Goal: Information Seeking & Learning: Learn about a topic

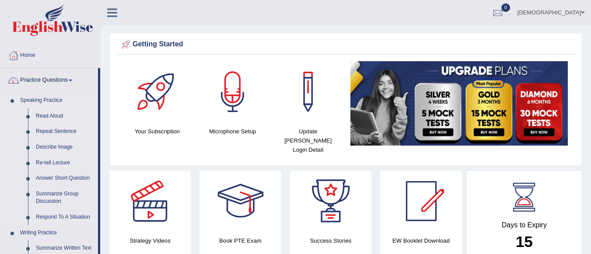
click at [54, 113] on link "Read Aloud" at bounding box center [65, 117] width 66 height 16
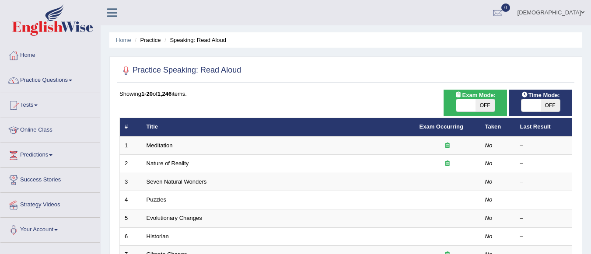
click at [550, 105] on span "OFF" at bounding box center [550, 105] width 19 height 12
checkbox input "true"
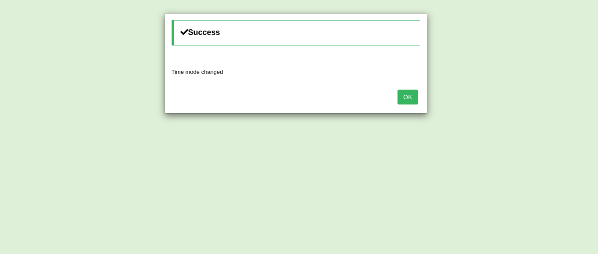
click at [406, 97] on button "OK" at bounding box center [407, 97] width 20 height 15
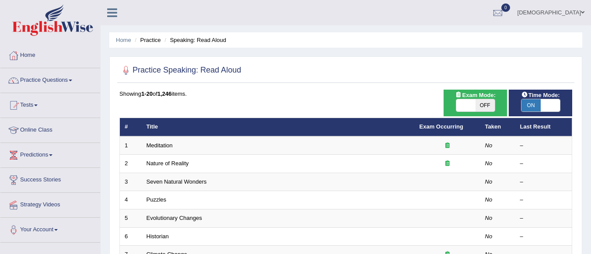
click at [488, 105] on span "OFF" at bounding box center [485, 105] width 19 height 12
checkbox input "true"
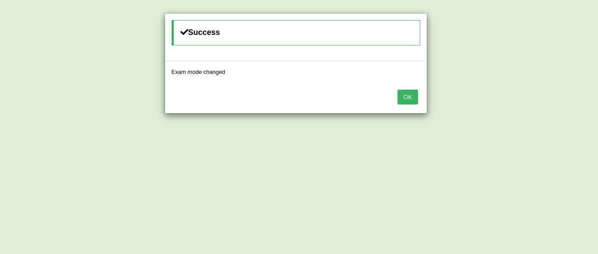
click at [409, 93] on button "OK" at bounding box center [407, 97] width 20 height 15
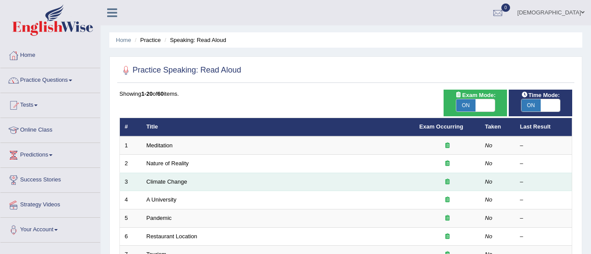
click at [220, 180] on td "Climate Change" at bounding box center [278, 182] width 273 height 18
click at [168, 180] on link "Climate Change" at bounding box center [167, 182] width 41 height 7
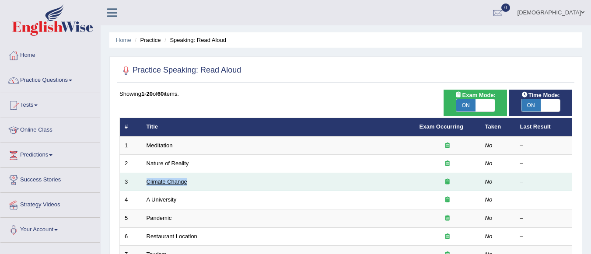
click at [168, 180] on link "Climate Change" at bounding box center [167, 182] width 41 height 7
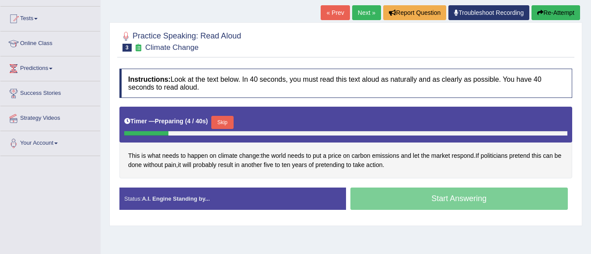
scroll to position [88, 0]
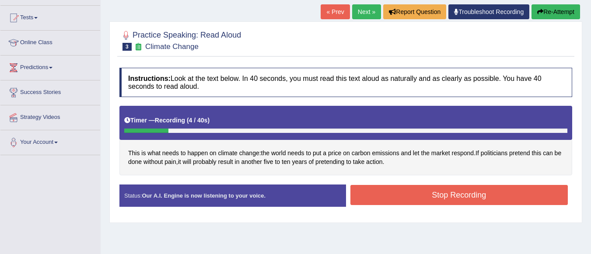
click at [411, 190] on button "Stop Recording" at bounding box center [460, 195] width 218 height 20
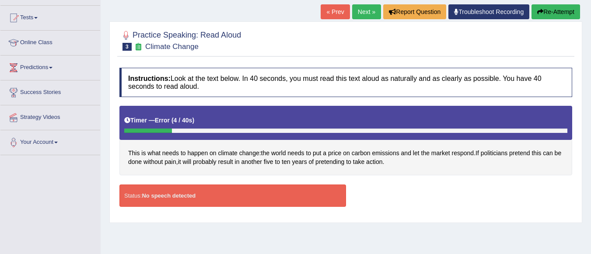
click at [302, 192] on div "Status: No speech detected" at bounding box center [232, 196] width 227 height 22
click at [420, 204] on div "Status: No speech detected Start Answering Stop Recording" at bounding box center [345, 200] width 453 height 31
click at [125, 118] on icon at bounding box center [127, 120] width 6 height 6
click at [159, 132] on div at bounding box center [148, 131] width 48 height 4
drag, startPoint x: 133, startPoint y: 131, endPoint x: 349, endPoint y: 275, distance: 259.8
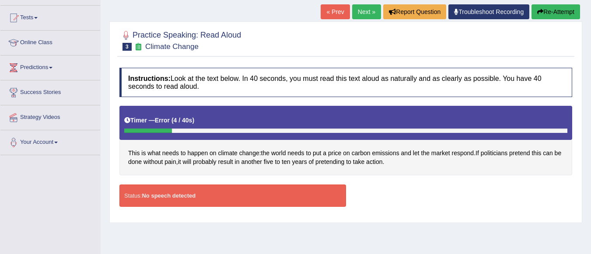
click at [349, 167] on html "Toggle navigation Home Practice Questions Speaking Practice Read Aloud Repeat S…" at bounding box center [295, 39] width 591 height 254
click at [334, 11] on link "« Prev" at bounding box center [335, 11] width 29 height 15
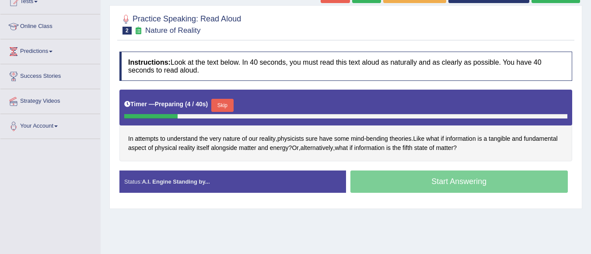
scroll to position [105, 0]
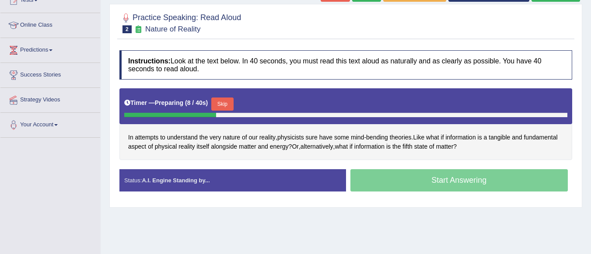
click at [288, 176] on div "Status: A.I. Engine Standing by..." at bounding box center [232, 180] width 227 height 22
click at [384, 181] on div "Start Answering" at bounding box center [459, 181] width 227 height 25
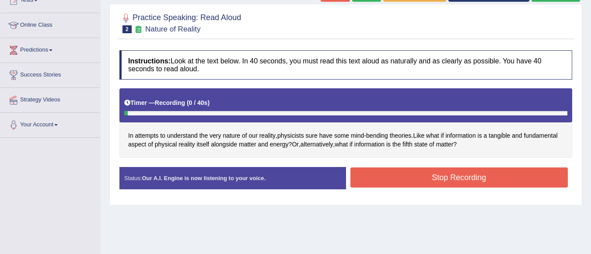
click at [384, 181] on button "Stop Recording" at bounding box center [460, 178] width 218 height 20
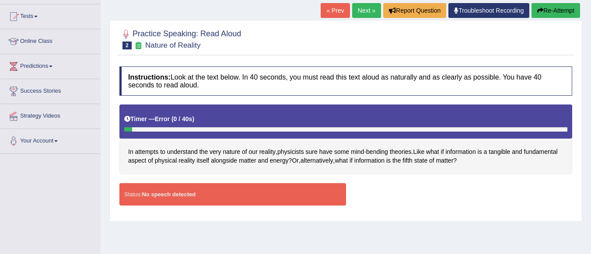
scroll to position [88, 0]
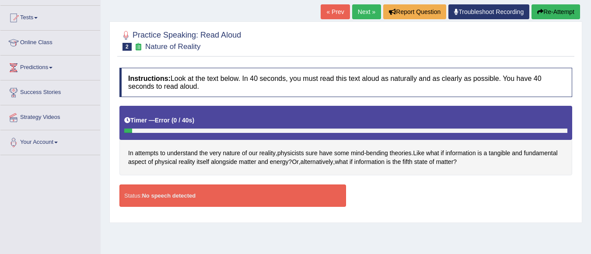
click at [358, 5] on link "Next »" at bounding box center [366, 11] width 29 height 15
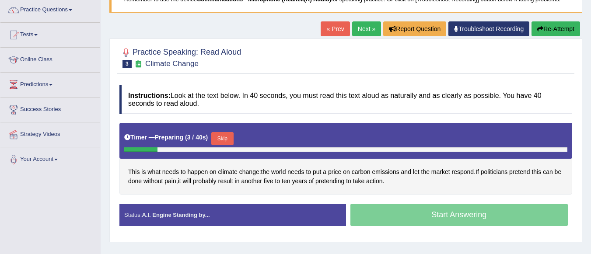
scroll to position [71, 0]
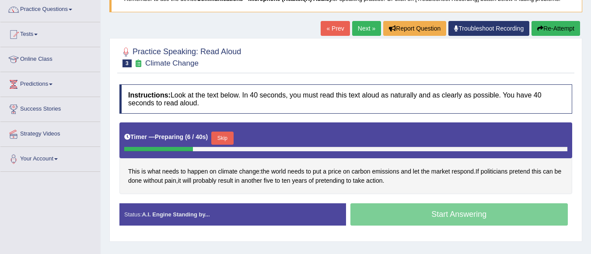
click at [549, 26] on button "Re-Attempt" at bounding box center [556, 28] width 49 height 15
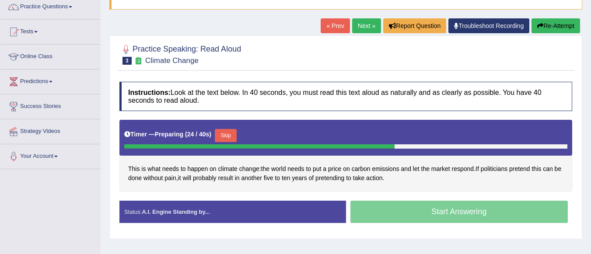
click at [407, 214] on div "Start Answering" at bounding box center [459, 213] width 227 height 25
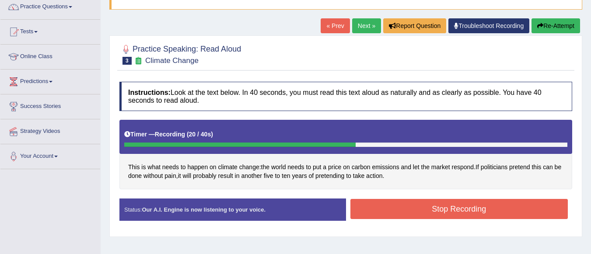
click at [407, 214] on button "Stop Recording" at bounding box center [460, 209] width 218 height 20
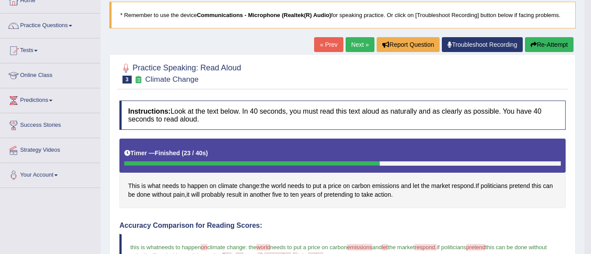
scroll to position [54, 0]
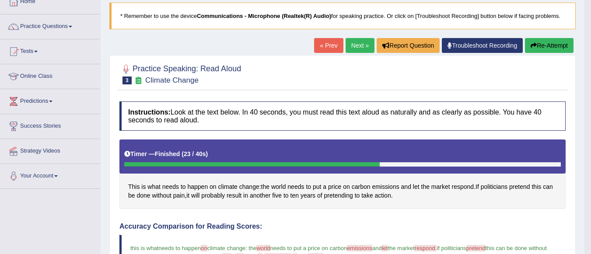
click at [330, 44] on link "« Prev" at bounding box center [328, 45] width 29 height 15
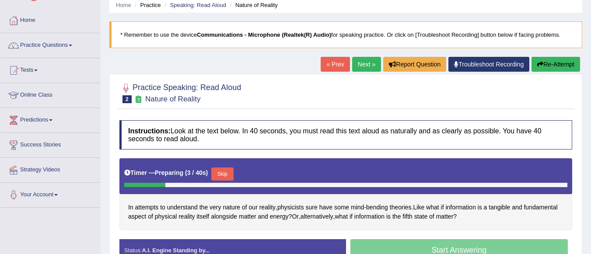
scroll to position [53, 0]
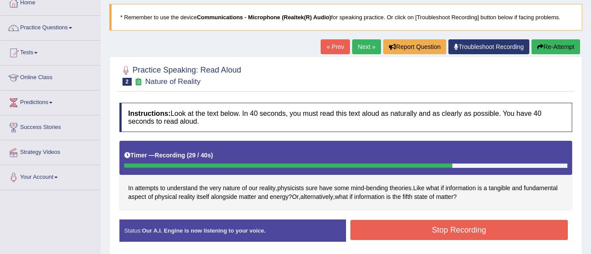
click at [365, 228] on button "Stop Recording" at bounding box center [460, 230] width 218 height 20
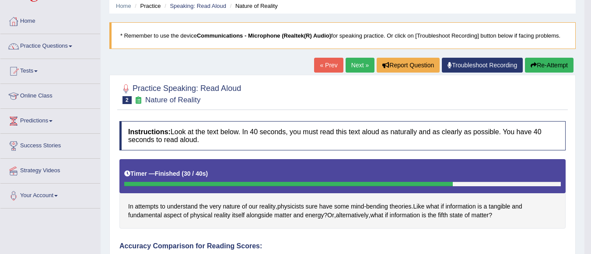
scroll to position [0, 0]
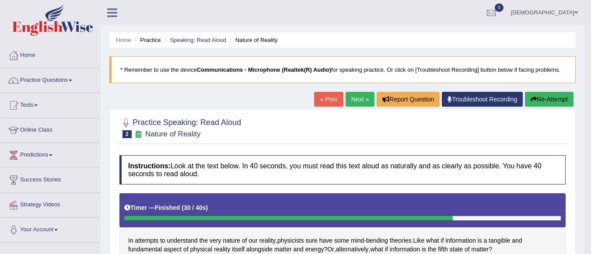
click at [355, 98] on link "Next »" at bounding box center [360, 99] width 29 height 15
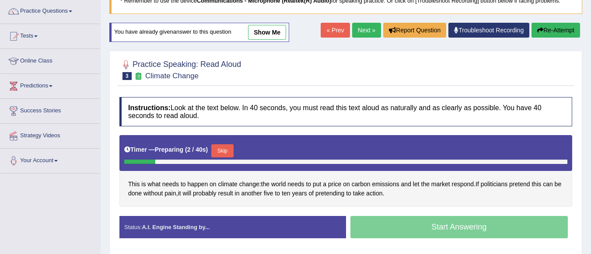
scroll to position [70, 0]
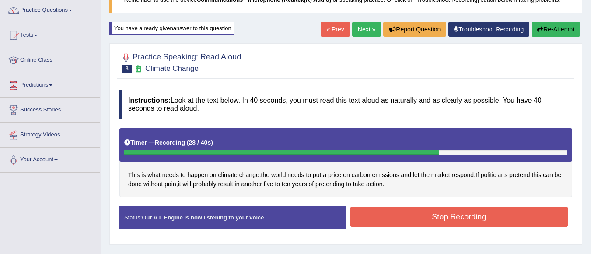
click at [420, 216] on button "Stop Recording" at bounding box center [460, 217] width 218 height 20
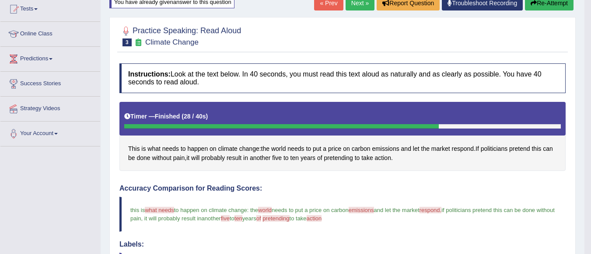
scroll to position [53, 0]
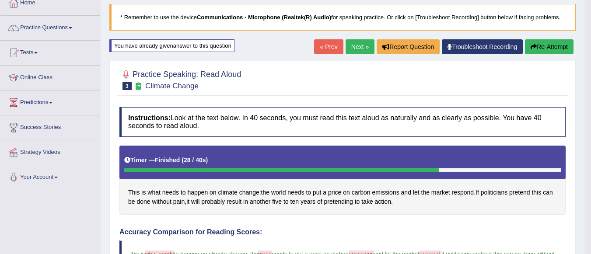
click at [350, 45] on link "Next »" at bounding box center [360, 46] width 29 height 15
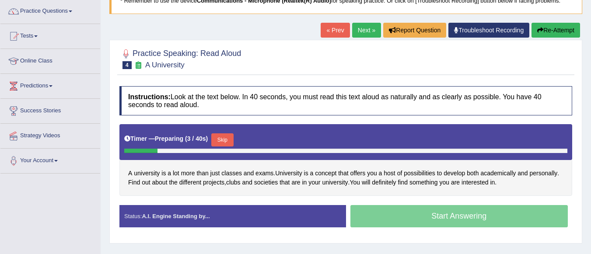
scroll to position [70, 0]
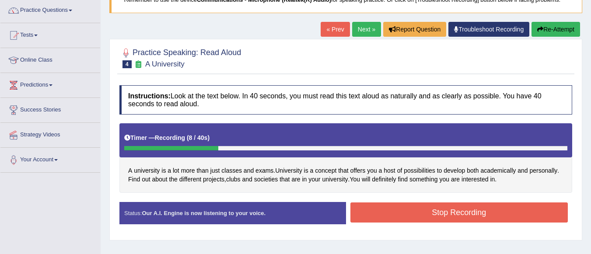
click at [551, 28] on button "Re-Attempt" at bounding box center [556, 29] width 49 height 15
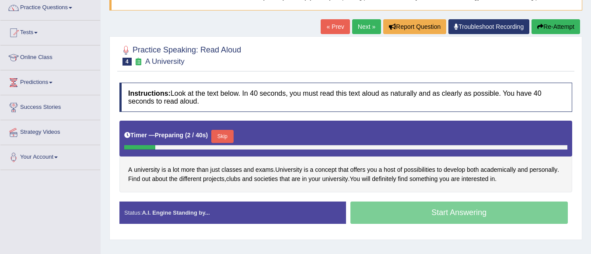
click at [226, 133] on button "Skip" at bounding box center [222, 136] width 22 height 13
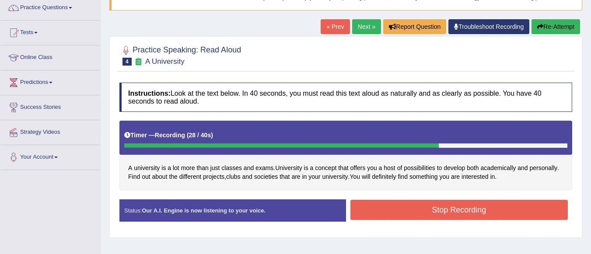
click at [372, 216] on button "Stop Recording" at bounding box center [460, 210] width 218 height 20
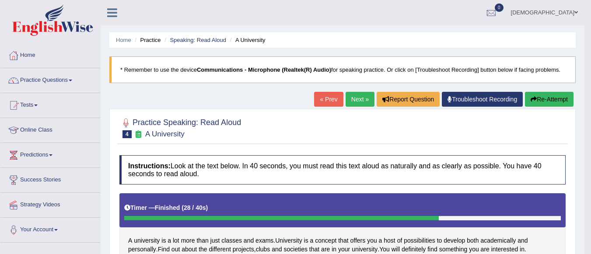
click at [358, 98] on link "Next »" at bounding box center [360, 99] width 29 height 15
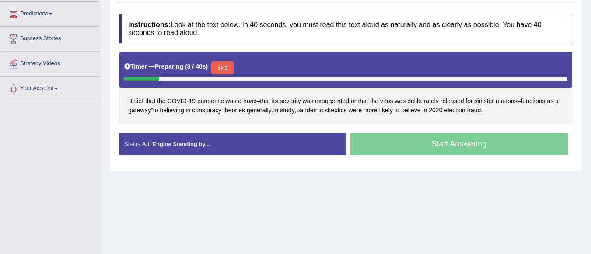
scroll to position [140, 0]
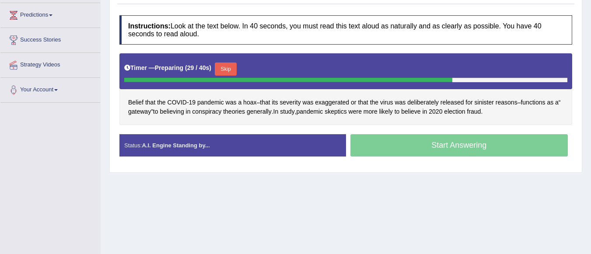
click at [227, 63] on button "Skip" at bounding box center [226, 69] width 22 height 13
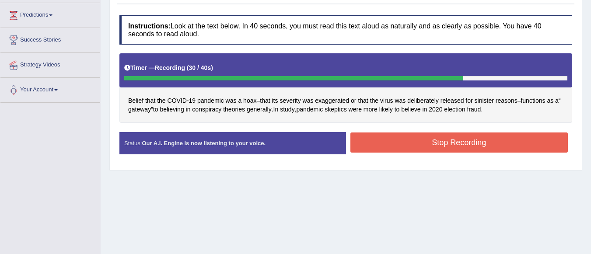
click at [375, 133] on button "Stop Recording" at bounding box center [460, 143] width 218 height 20
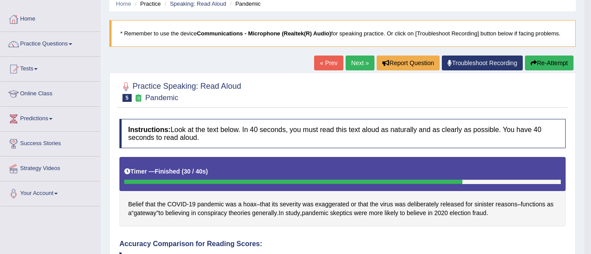
scroll to position [0, 0]
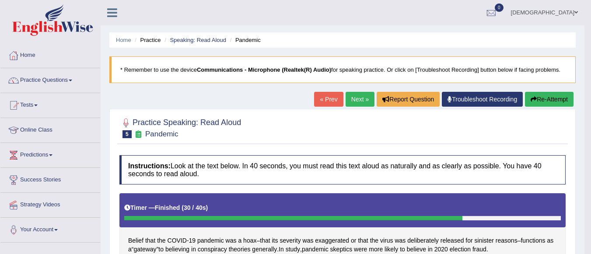
click at [145, 133] on small "Pandemic" at bounding box center [161, 134] width 33 height 8
click at [215, 174] on h4 "Instructions: Look at the text below. In 40 seconds, you must read this text al…" at bounding box center [342, 169] width 446 height 29
click at [72, 80] on span at bounding box center [71, 81] width 4 height 2
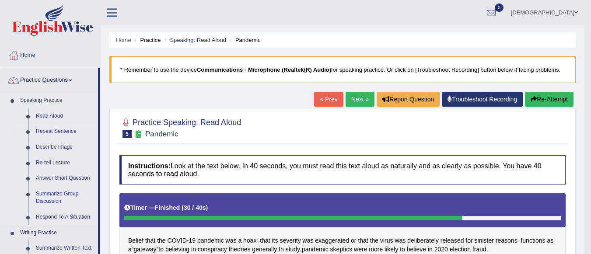
click at [60, 130] on link "Repeat Sentence" at bounding box center [65, 132] width 66 height 16
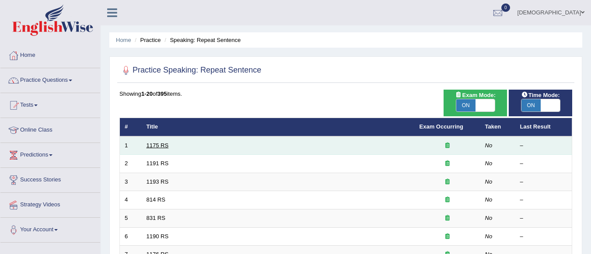
click at [162, 146] on link "1175 RS" at bounding box center [158, 145] width 22 height 7
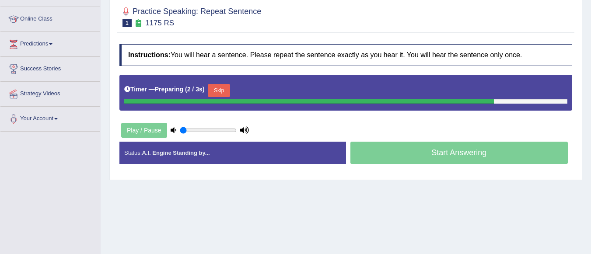
scroll to position [123, 0]
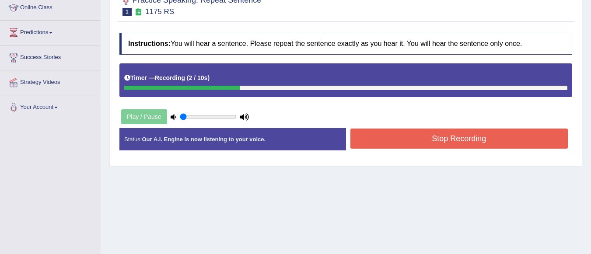
click at [371, 140] on button "Stop Recording" at bounding box center [460, 139] width 218 height 20
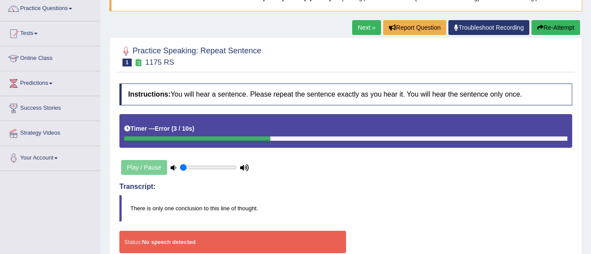
scroll to position [70, 0]
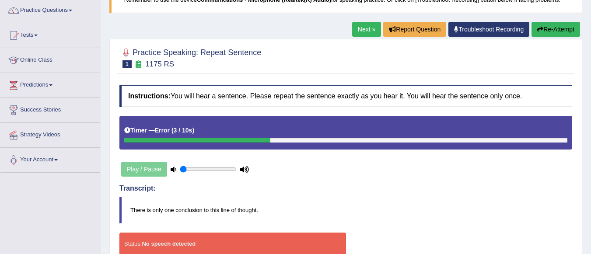
click at [554, 27] on button "Re-Attempt" at bounding box center [556, 29] width 49 height 15
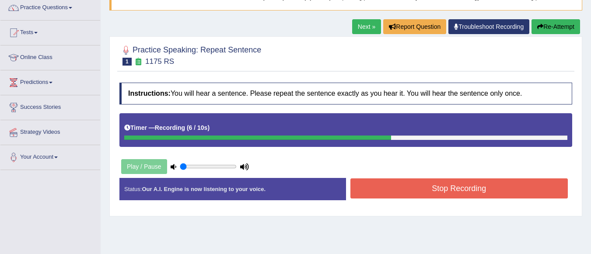
click at [371, 183] on button "Stop Recording" at bounding box center [460, 189] width 218 height 20
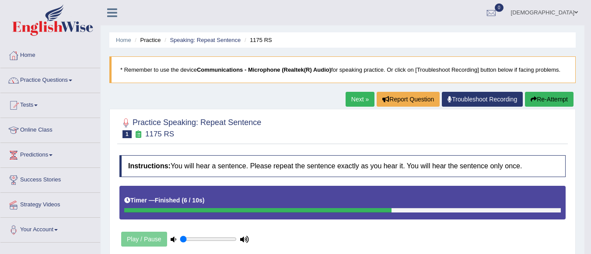
click at [362, 97] on link "Next »" at bounding box center [360, 99] width 29 height 15
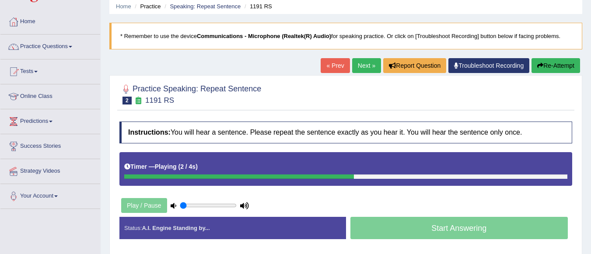
scroll to position [35, 0]
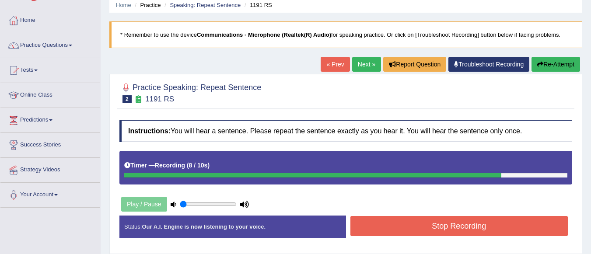
click at [430, 224] on button "Stop Recording" at bounding box center [460, 226] width 218 height 20
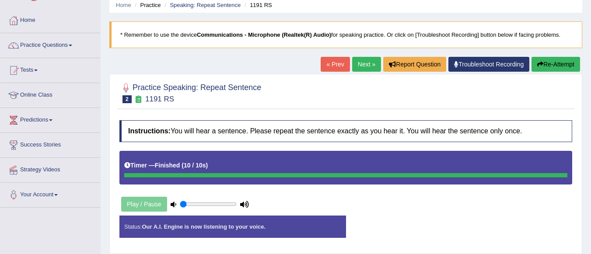
click at [549, 59] on button "Re-Attempt" at bounding box center [556, 64] width 49 height 15
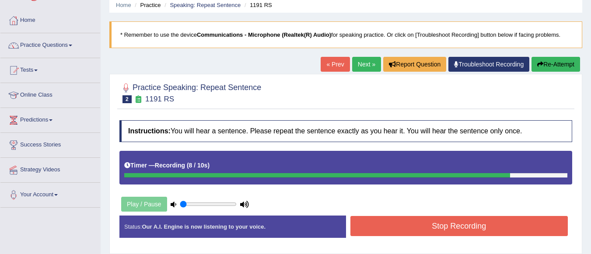
click at [360, 230] on button "Stop Recording" at bounding box center [460, 226] width 218 height 20
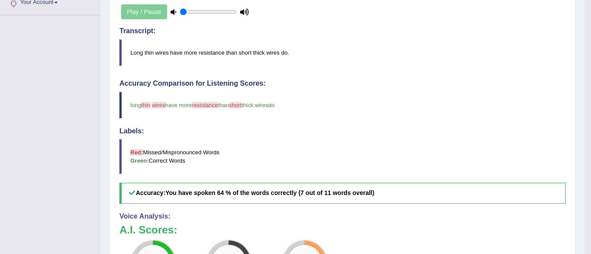
scroll to position [245, 0]
